Goal: Complete application form: Complete application form

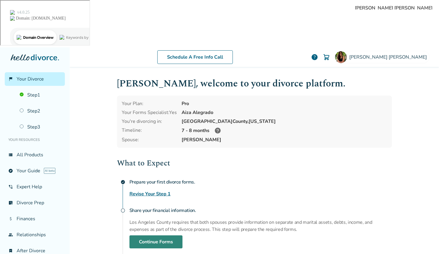
click at [171, 236] on link "Continue Forms" at bounding box center [156, 242] width 53 height 13
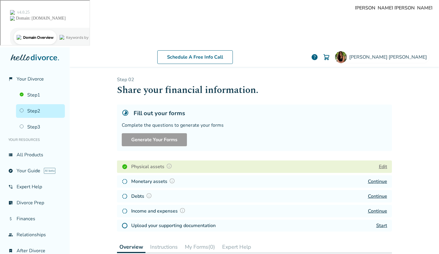
click at [377, 208] on link "Continue" at bounding box center [377, 211] width 19 height 7
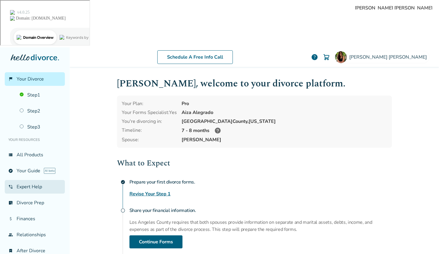
click at [37, 180] on link "phone_in_talk Expert Help" at bounding box center [35, 187] width 60 height 14
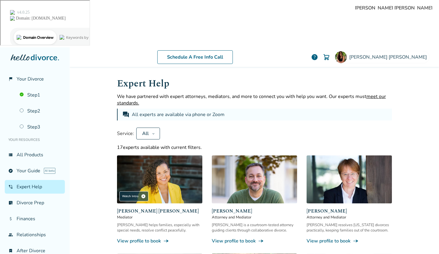
click at [145, 130] on div "All" at bounding box center [145, 133] width 8 height 7
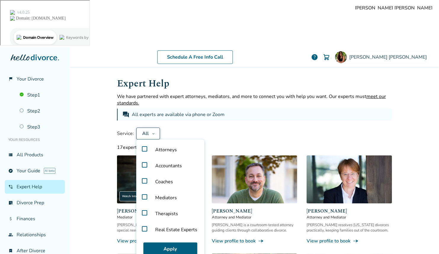
click at [144, 158] on label "Accountants" at bounding box center [170, 166] width 63 height 16
click at [162, 243] on button "Apply" at bounding box center [171, 249] width 54 height 13
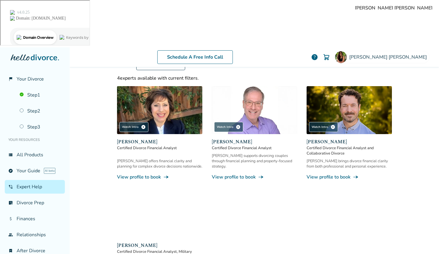
scroll to position [69, 0]
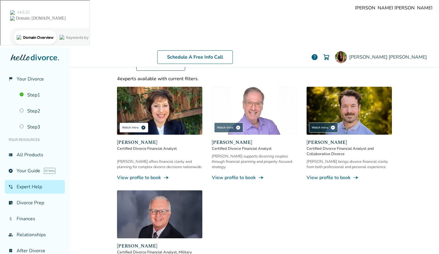
click at [137, 123] on div "Watch Intro play_circle" at bounding box center [133, 128] width 29 height 10
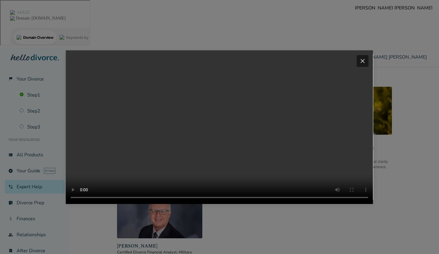
click at [366, 58] on span "close" at bounding box center [362, 61] width 7 height 7
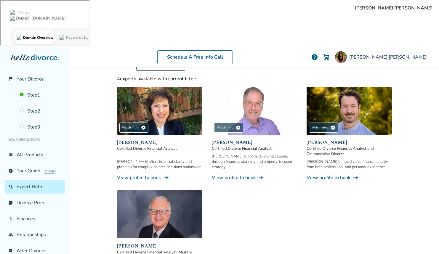
scroll to position [52, 0]
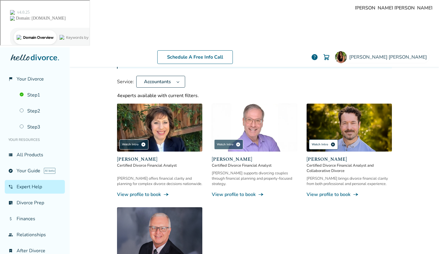
click at [315, 140] on div "Watch Intro play_circle" at bounding box center [323, 145] width 29 height 10
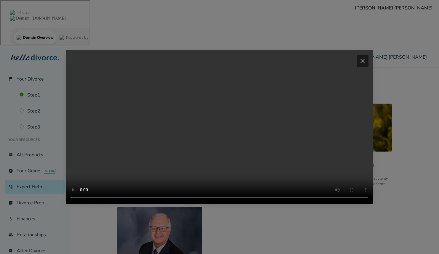
click at [364, 55] on div "close" at bounding box center [363, 61] width 12 height 12
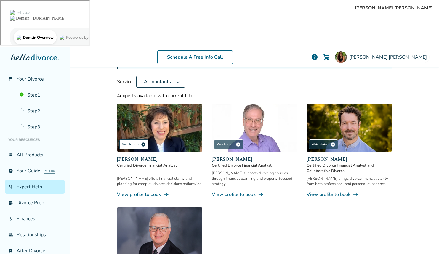
click at [134, 140] on div "Watch Intro play_circle" at bounding box center [133, 145] width 29 height 10
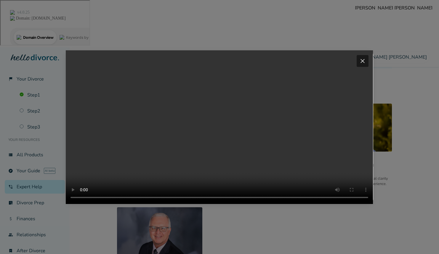
click at [366, 58] on span "close" at bounding box center [362, 61] width 7 height 7
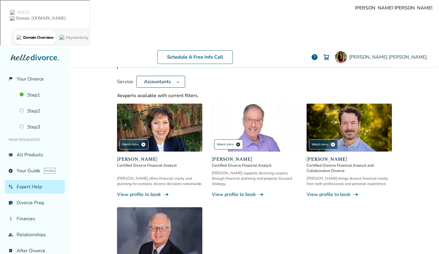
click at [236, 142] on span "play_circle" at bounding box center [238, 144] width 5 height 5
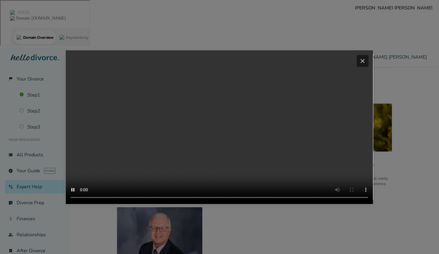
click at [361, 58] on span "close" at bounding box center [362, 61] width 7 height 7
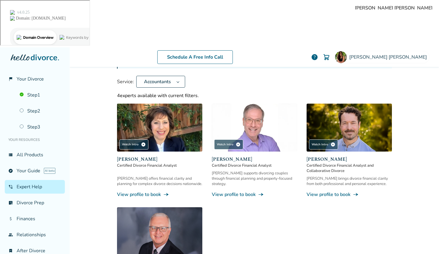
scroll to position [69, 0]
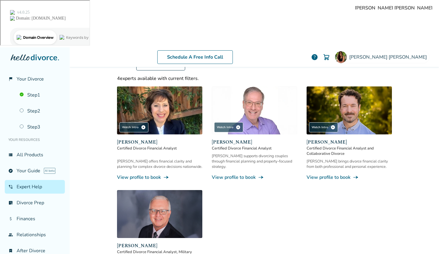
click at [144, 174] on link "View profile to book line_end_arrow_notch" at bounding box center [159, 177] width 85 height 7
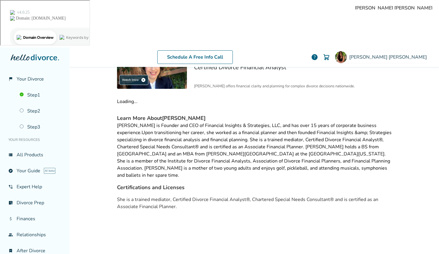
scroll to position [29, 0]
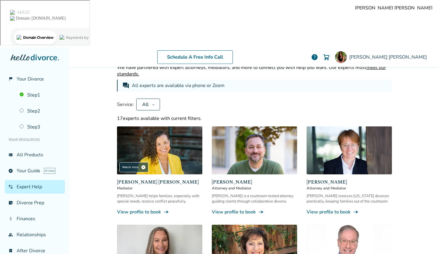
click at [152, 99] on button "All" at bounding box center [148, 105] width 24 height 12
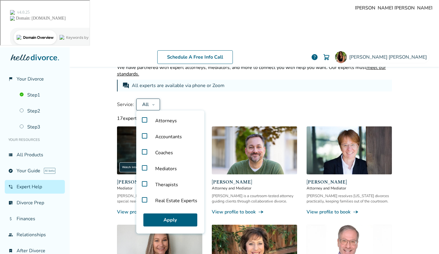
click at [145, 129] on label "Accountants" at bounding box center [170, 137] width 63 height 16
click at [154, 214] on button "Apply" at bounding box center [171, 220] width 54 height 13
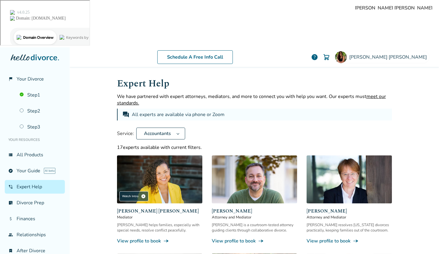
click at [178, 131] on icon at bounding box center [178, 133] width 4 height 5
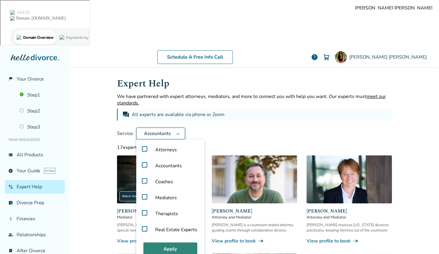
click at [158, 243] on button "Apply" at bounding box center [171, 249] width 54 height 13
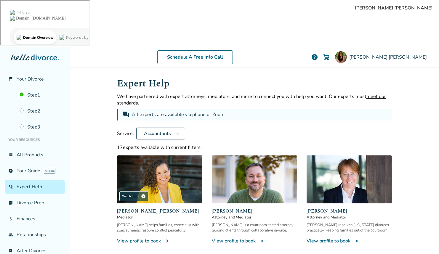
click at [263, 128] on div "Service: Accountants" at bounding box center [254, 134] width 275 height 12
click at [183, 128] on button "Accountants" at bounding box center [160, 134] width 49 height 12
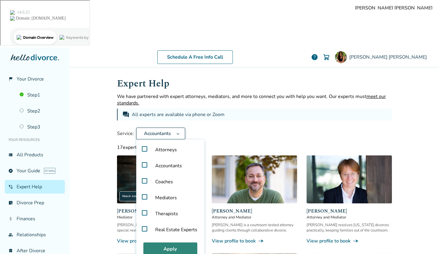
click at [165, 243] on button "Apply" at bounding box center [171, 249] width 54 height 13
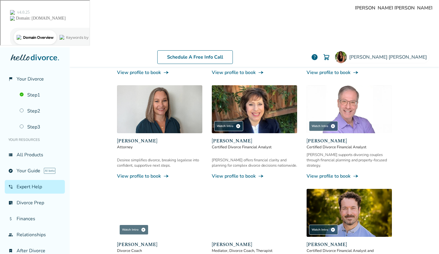
scroll to position [119, 0]
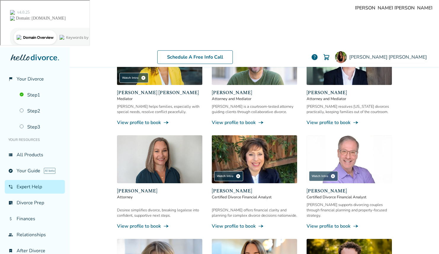
click at [322, 223] on link "View profile to book line_end_arrow_notch" at bounding box center [349, 226] width 85 height 7
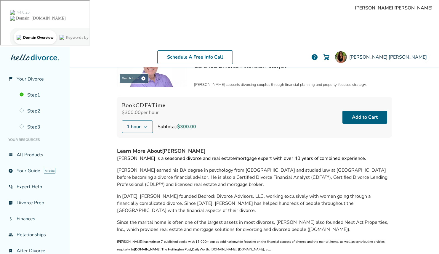
scroll to position [40, 0]
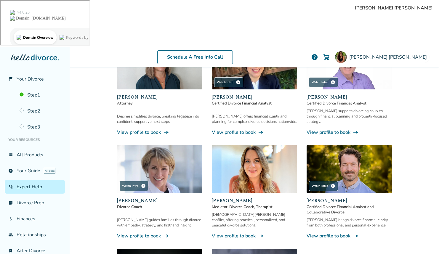
scroll to position [287, 0]
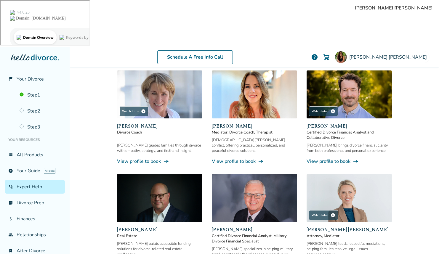
click at [340, 158] on link "View profile to book line_end_arrow_notch" at bounding box center [349, 161] width 85 height 7
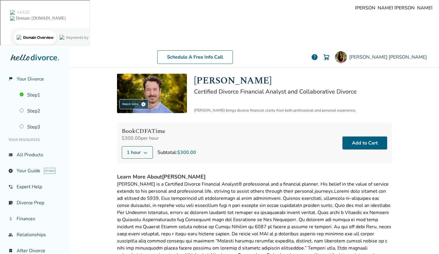
scroll to position [16, 0]
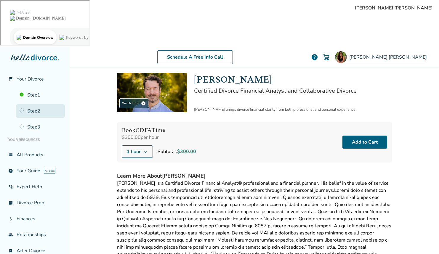
click at [35, 104] on link "Step 2" at bounding box center [40, 111] width 49 height 14
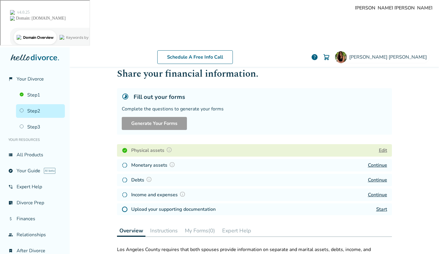
click at [382, 206] on link "Start" at bounding box center [382, 209] width 11 height 7
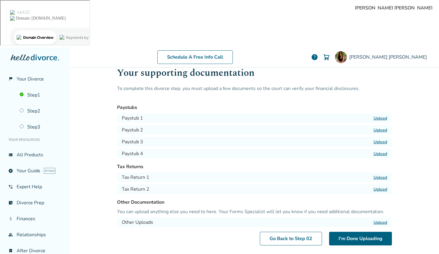
click at [383, 175] on label "Upload" at bounding box center [381, 178] width 14 height 6
click at [0, 0] on input "Upload" at bounding box center [0, 0] width 0 height 0
click at [382, 187] on label "Upload" at bounding box center [381, 190] width 14 height 6
click at [0, 0] on input "Upload" at bounding box center [0, 0] width 0 height 0
click at [387, 187] on label "Upload" at bounding box center [381, 190] width 14 height 6
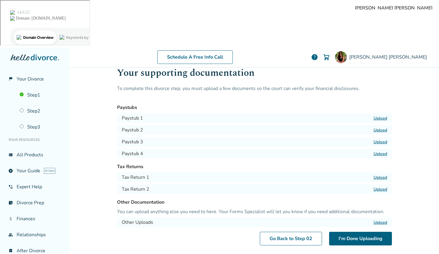
click at [0, 0] on input "Upload" at bounding box center [0, 0] width 0 height 0
click at [380, 175] on label "Upload" at bounding box center [381, 178] width 14 height 6
click at [0, 0] on input "Upload" at bounding box center [0, 0] width 0 height 0
click at [385, 175] on label "Upload" at bounding box center [381, 178] width 14 height 6
click at [0, 0] on input "Upload" at bounding box center [0, 0] width 0 height 0
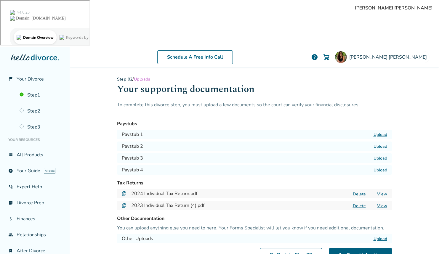
click at [383, 132] on label "Upload" at bounding box center [381, 135] width 14 height 6
click at [0, 0] on input "Upload" at bounding box center [0, 0] width 0 height 0
click at [382, 144] on label "Upload" at bounding box center [381, 147] width 14 height 6
click at [0, 0] on input "Upload" at bounding box center [0, 0] width 0 height 0
click at [383, 156] on label "Upload" at bounding box center [381, 159] width 14 height 6
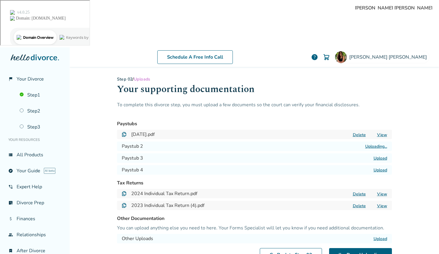
click at [0, 0] on input "Upload" at bounding box center [0, 0] width 0 height 0
click at [381, 168] on label "Upload" at bounding box center [381, 171] width 14 height 6
click at [0, 0] on input "Upload" at bounding box center [0, 0] width 0 height 0
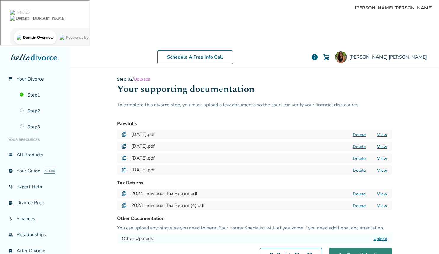
click at [381, 248] on button "I'm Done Uploading" at bounding box center [360, 255] width 63 height 14
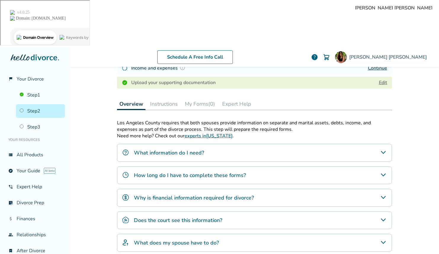
scroll to position [149, 0]
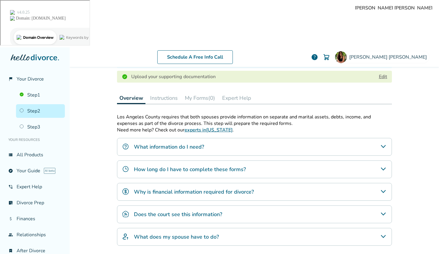
click at [269, 183] on div "Why is financial information required for divorce?" at bounding box center [254, 192] width 275 height 18
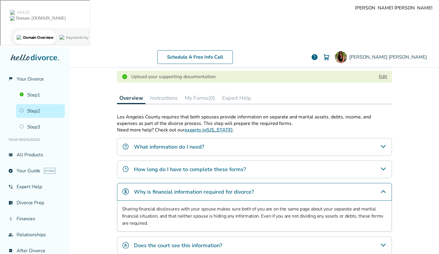
click at [285, 237] on div "Does the court see this information?" at bounding box center [254, 246] width 275 height 18
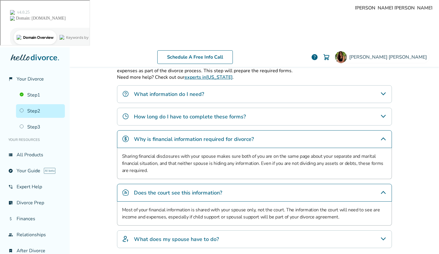
scroll to position [202, 0]
click at [284, 230] on div "What does my spouse have to do?" at bounding box center [254, 239] width 275 height 18
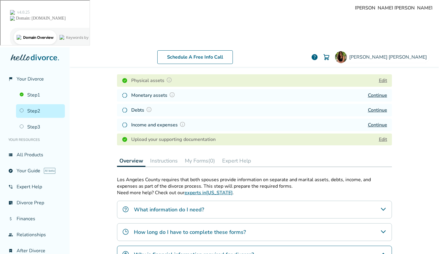
scroll to position [0, 0]
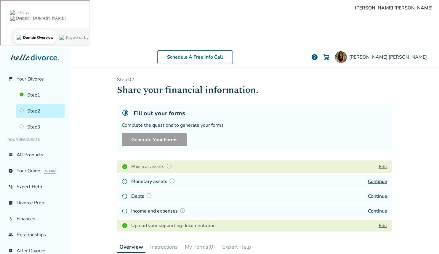
click at [251, 176] on div "Monetary assets Continue" at bounding box center [254, 182] width 275 height 12
click at [385, 179] on link "Continue" at bounding box center [377, 182] width 19 height 7
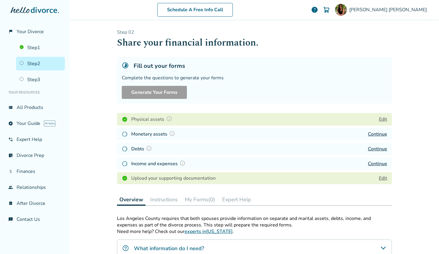
click at [386, 168] on div "Income and expenses Continue" at bounding box center [254, 164] width 275 height 12
click at [385, 163] on link "Continue" at bounding box center [377, 164] width 19 height 7
click at [380, 179] on link "Edit" at bounding box center [383, 178] width 8 height 7
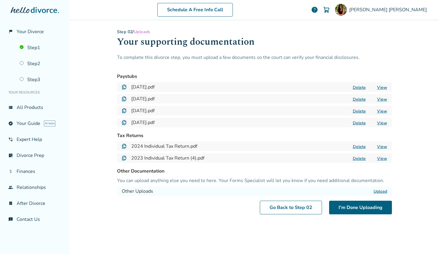
click at [381, 88] on link "View" at bounding box center [382, 88] width 10 height 6
click at [360, 148] on button "Delete" at bounding box center [359, 147] width 17 height 6
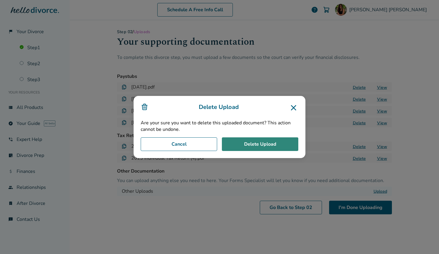
click at [257, 141] on button "Delete Upload" at bounding box center [260, 145] width 77 height 14
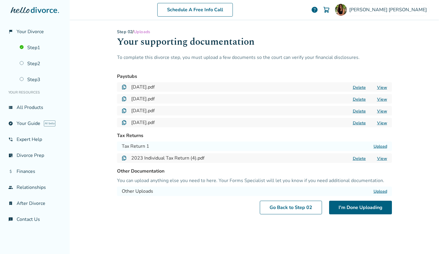
click at [365, 157] on button "Delete" at bounding box center [359, 159] width 17 height 6
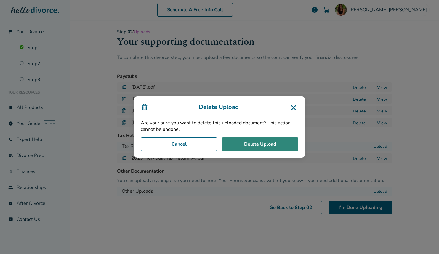
click at [294, 145] on button "Delete Upload" at bounding box center [260, 145] width 77 height 14
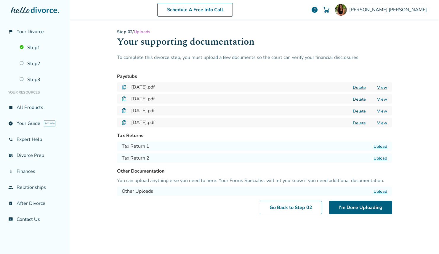
click at [362, 88] on button "Delete" at bounding box center [359, 88] width 17 height 6
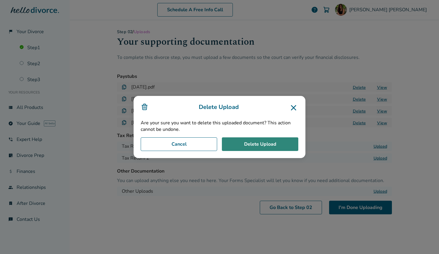
click at [253, 145] on button "Delete Upload" at bounding box center [260, 145] width 77 height 14
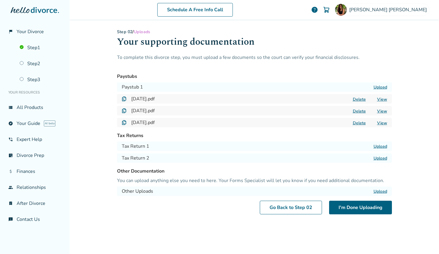
click at [360, 99] on button "Delete" at bounding box center [359, 99] width 17 height 6
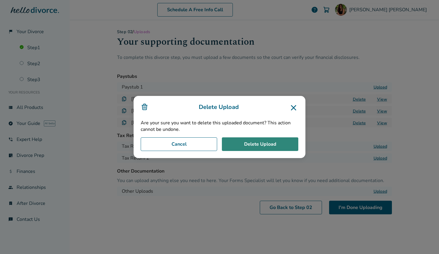
click at [280, 142] on button "Delete Upload" at bounding box center [260, 145] width 77 height 14
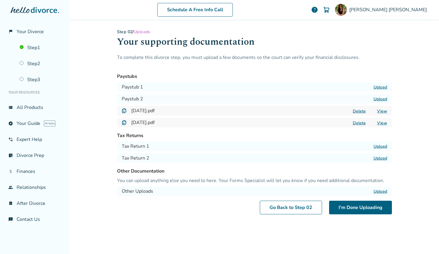
click at [359, 111] on button "Delete" at bounding box center [359, 111] width 17 height 6
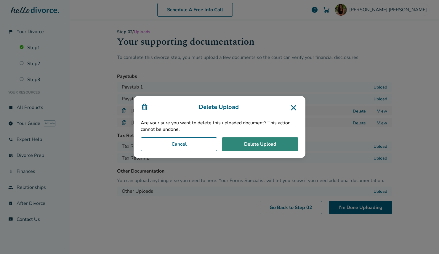
click at [297, 140] on button "Delete Upload" at bounding box center [260, 145] width 77 height 14
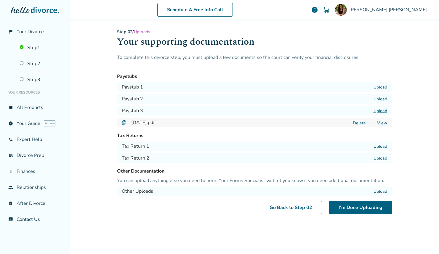
click at [359, 123] on button "Delete" at bounding box center [359, 123] width 17 height 6
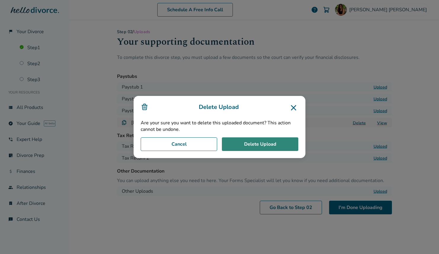
click at [277, 144] on button "Delete Upload" at bounding box center [260, 145] width 77 height 14
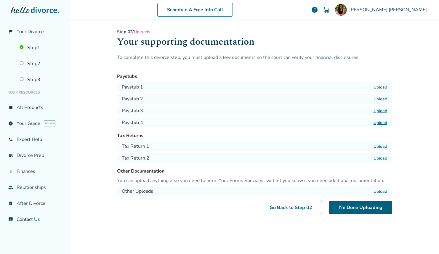
click at [381, 86] on label "Upload" at bounding box center [381, 88] width 14 height 6
click at [0, 0] on input "Upload" at bounding box center [0, 0] width 0 height 0
click at [379, 87] on link "View" at bounding box center [382, 88] width 10 height 6
click at [377, 85] on link "View" at bounding box center [382, 88] width 10 height 6
click at [378, 98] on label "Upload" at bounding box center [381, 99] width 14 height 6
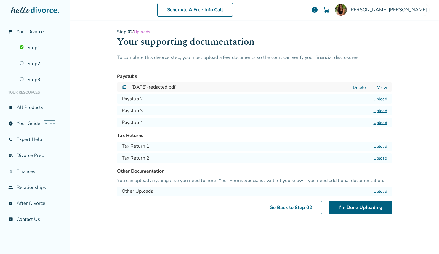
click at [0, 0] on input "Upload" at bounding box center [0, 0] width 0 height 0
click at [378, 110] on label "Upload" at bounding box center [381, 111] width 14 height 6
click at [0, 0] on input "Upload" at bounding box center [0, 0] width 0 height 0
click at [377, 111] on label "Upload" at bounding box center [381, 111] width 14 height 6
click at [0, 0] on input "Upload" at bounding box center [0, 0] width 0 height 0
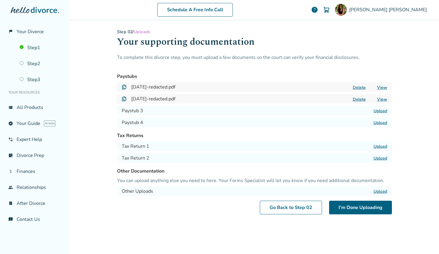
click at [383, 111] on label "Upload" at bounding box center [381, 111] width 14 height 6
click at [0, 0] on input "Upload" at bounding box center [0, 0] width 0 height 0
click at [383, 125] on label "Upload" at bounding box center [381, 123] width 14 height 6
click at [0, 0] on input "Upload" at bounding box center [0, 0] width 0 height 0
click at [379, 124] on label "Upload" at bounding box center [381, 123] width 14 height 6
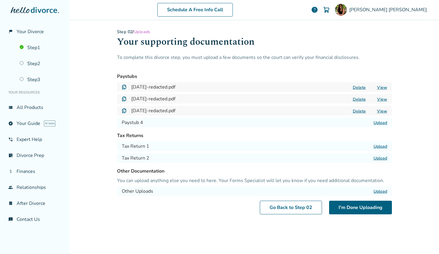
click at [0, 0] on input "Upload" at bounding box center [0, 0] width 0 height 0
click at [379, 146] on label "Upload" at bounding box center [381, 147] width 14 height 6
click at [0, 0] on input "Upload" at bounding box center [0, 0] width 0 height 0
click at [384, 157] on label "Upload" at bounding box center [381, 159] width 14 height 6
click at [0, 0] on input "Upload" at bounding box center [0, 0] width 0 height 0
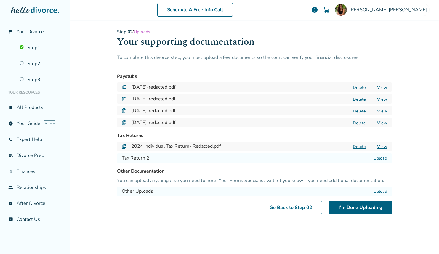
click at [384, 146] on link "View" at bounding box center [382, 147] width 10 height 6
click at [380, 159] on label "Upload" at bounding box center [381, 159] width 14 height 6
click at [0, 0] on input "Upload" at bounding box center [0, 0] width 0 height 0
click at [381, 146] on link "View" at bounding box center [382, 147] width 10 height 6
click at [385, 159] on link "View" at bounding box center [382, 159] width 10 height 6
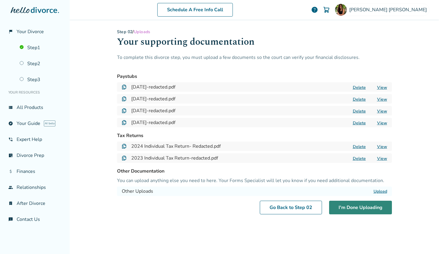
click at [349, 209] on button "I'm Done Uploading" at bounding box center [360, 208] width 63 height 14
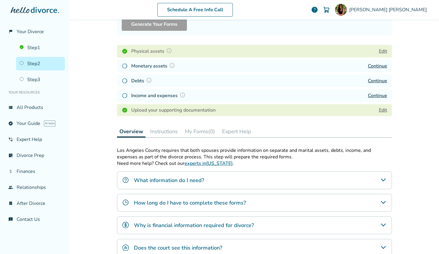
scroll to position [149, 0]
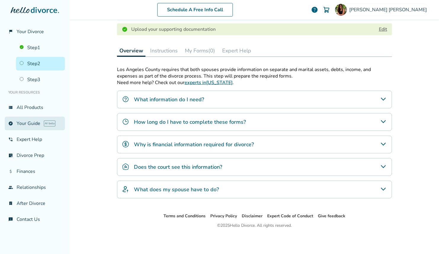
click at [38, 117] on link "explore Your Guide AI beta" at bounding box center [35, 124] width 60 height 14
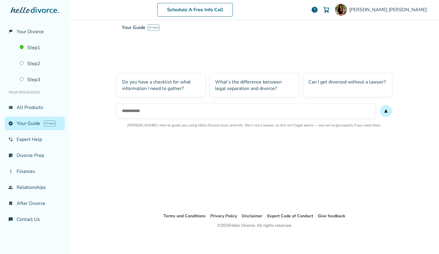
scroll to position [29, 0]
